Goal: Find specific page/section: Find specific page/section

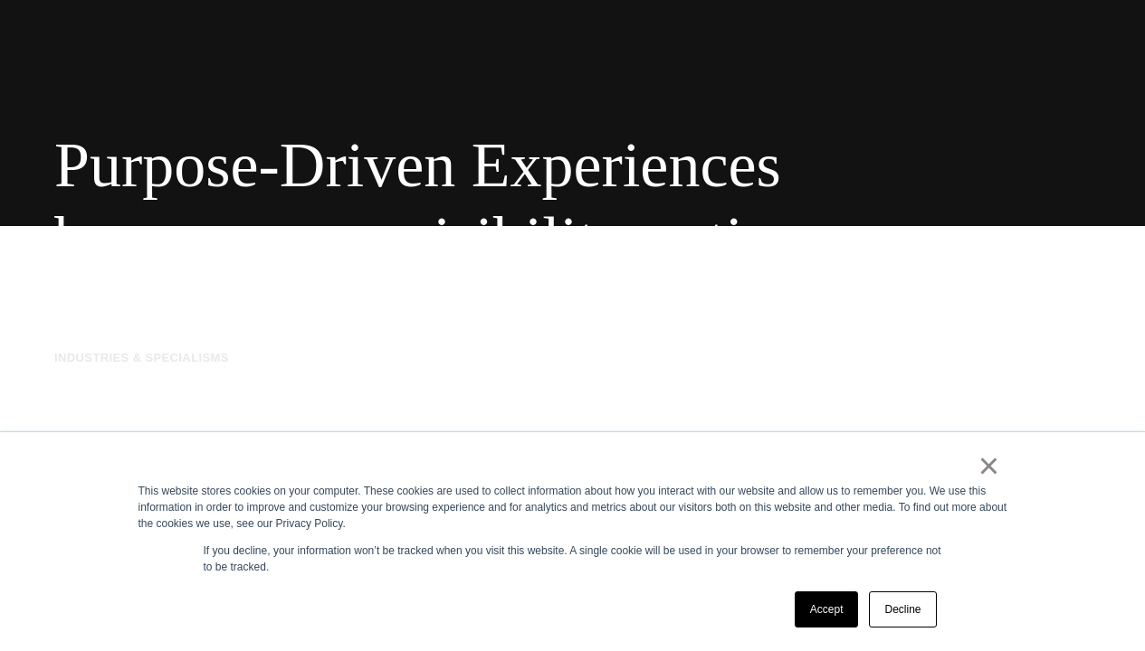
scroll to position [113, 0]
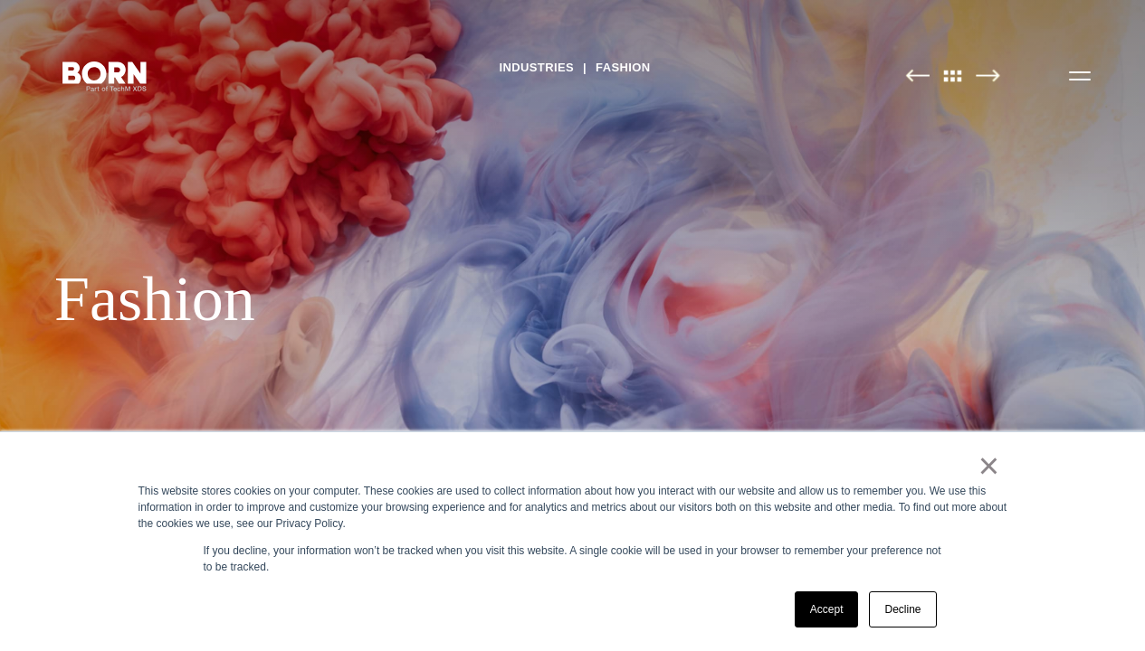
click at [917, 82] on img at bounding box center [917, 76] width 24 height 14
